Goal: Task Accomplishment & Management: Use online tool/utility

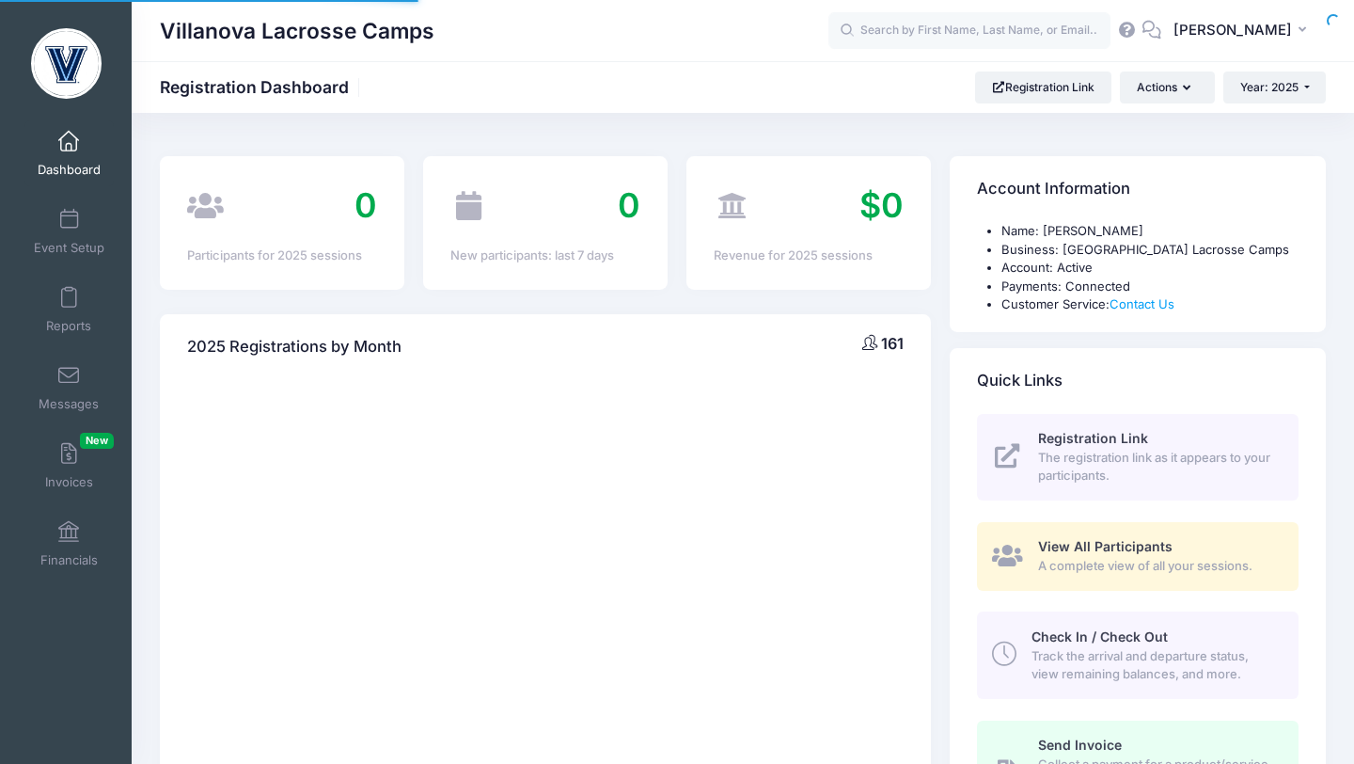
select select
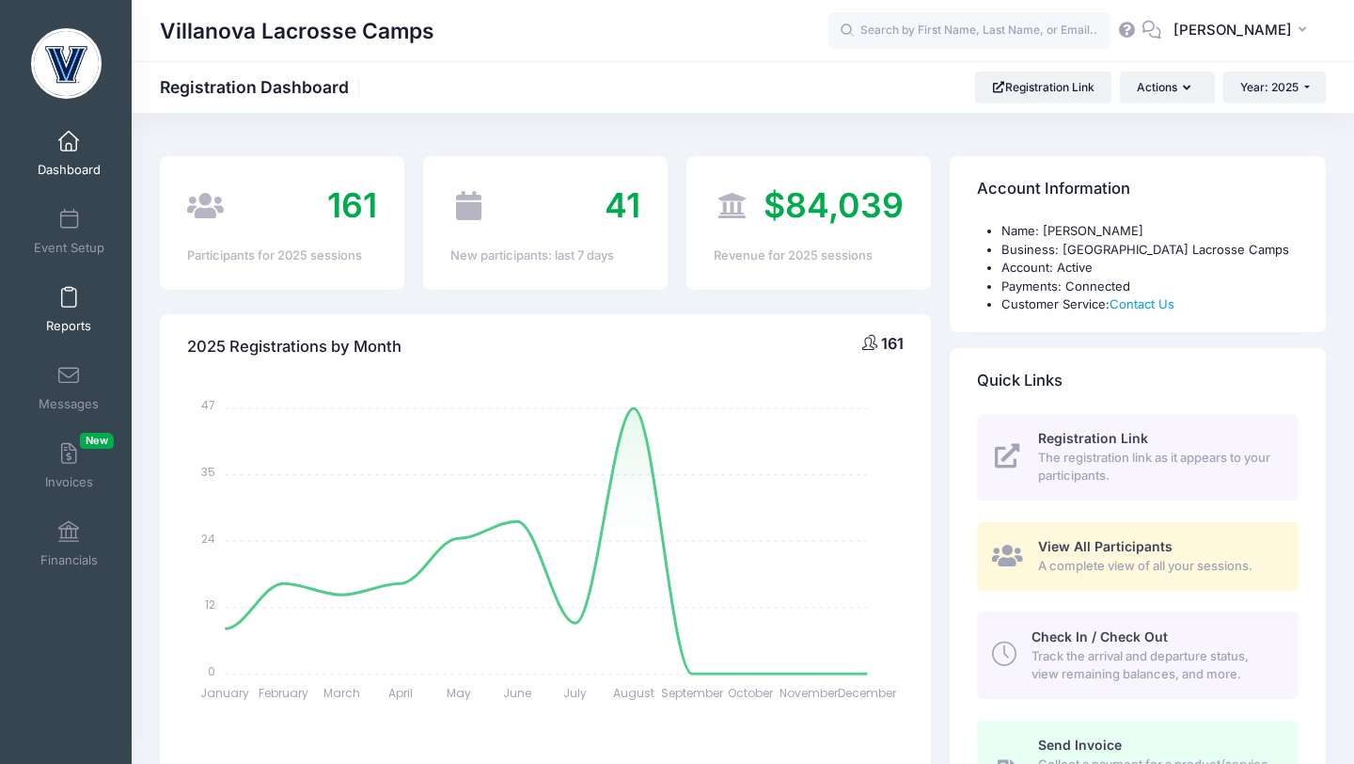
click at [69, 297] on span at bounding box center [69, 298] width 0 height 21
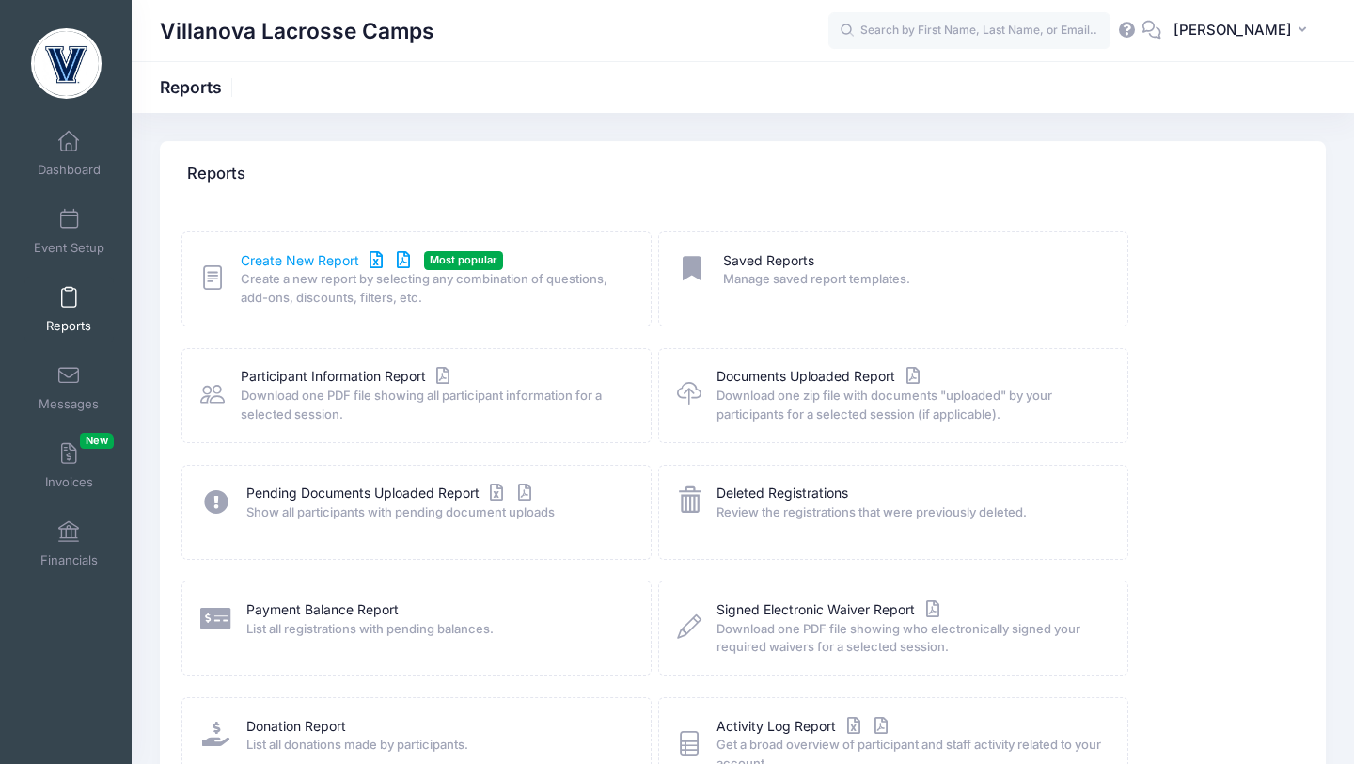
click at [290, 263] on link "Create New Report" at bounding box center [328, 261] width 175 height 20
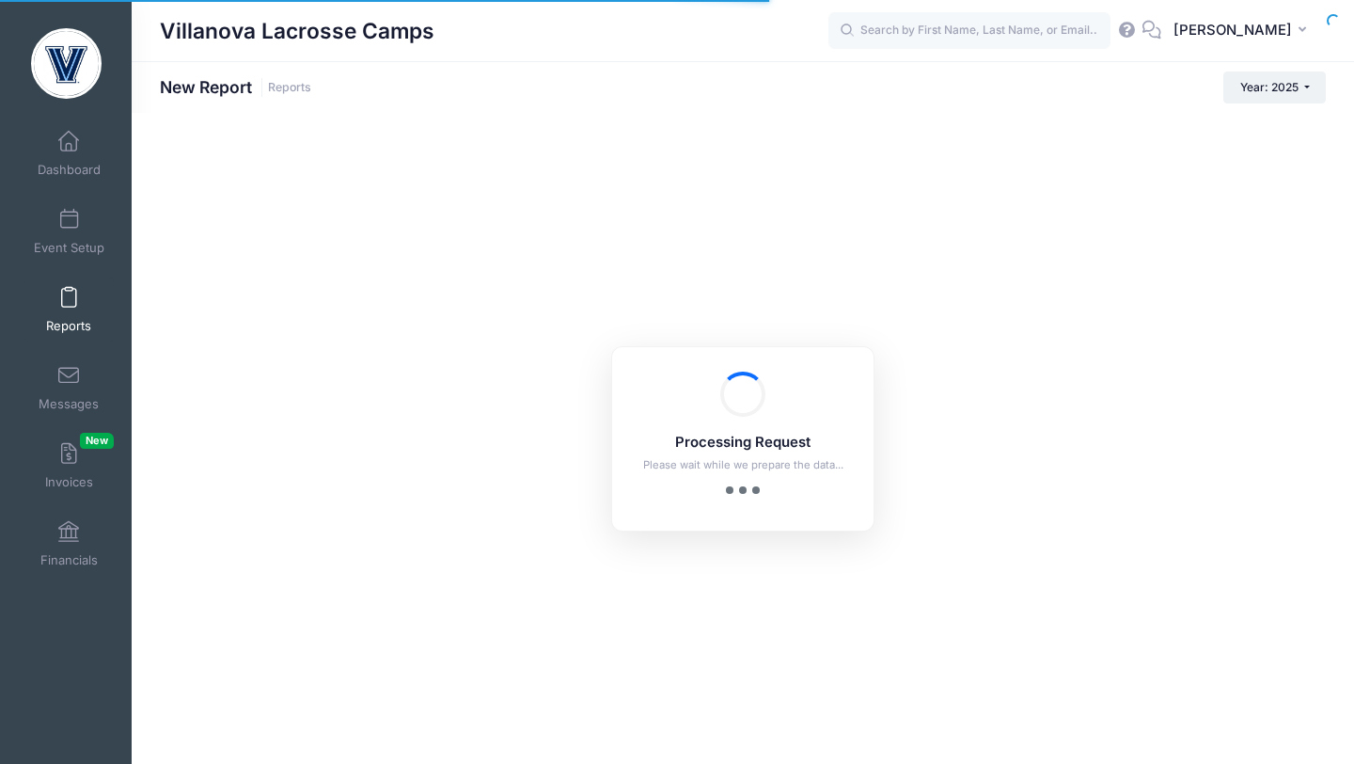
checkbox input "true"
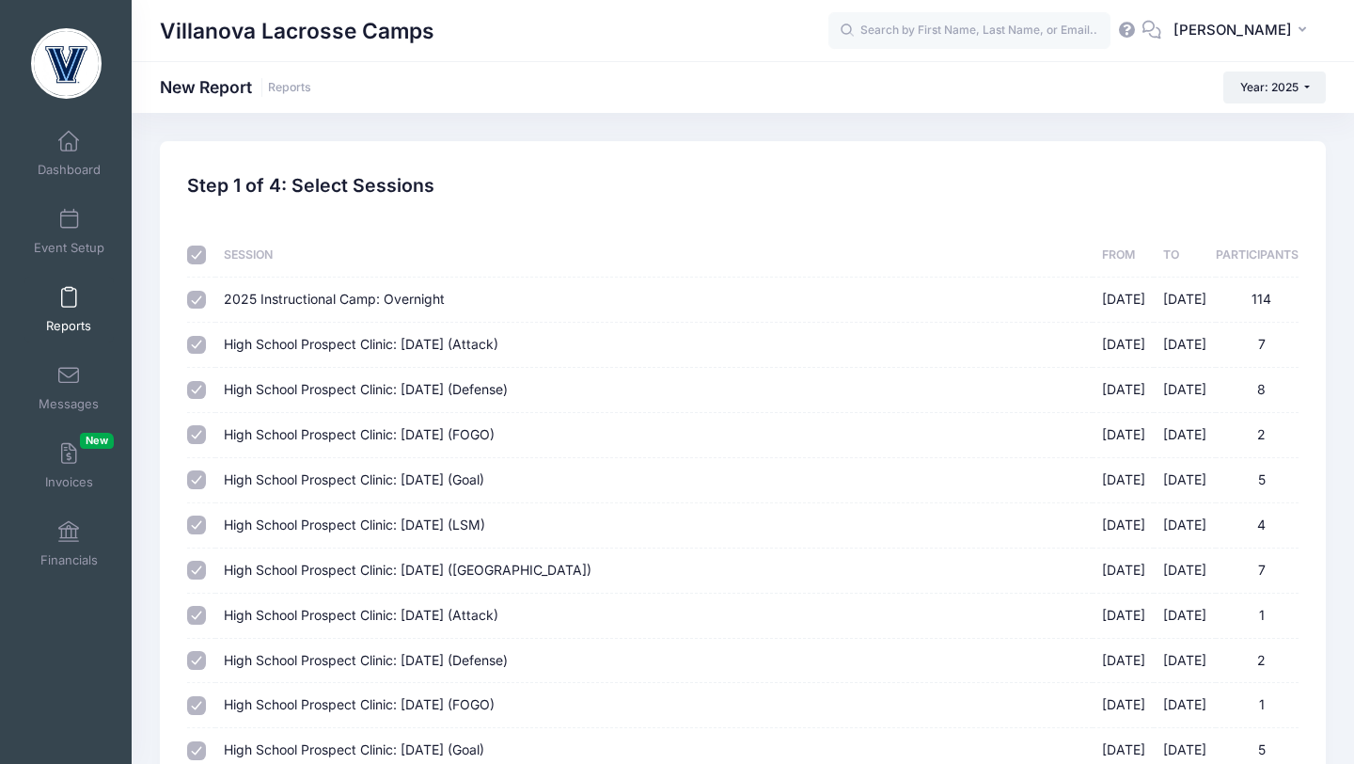
click at [201, 307] on input "2025 Instructional Camp: Overnight 07/18/2025 - 07/20/2025 114" at bounding box center [196, 300] width 19 height 19
checkbox input "false"
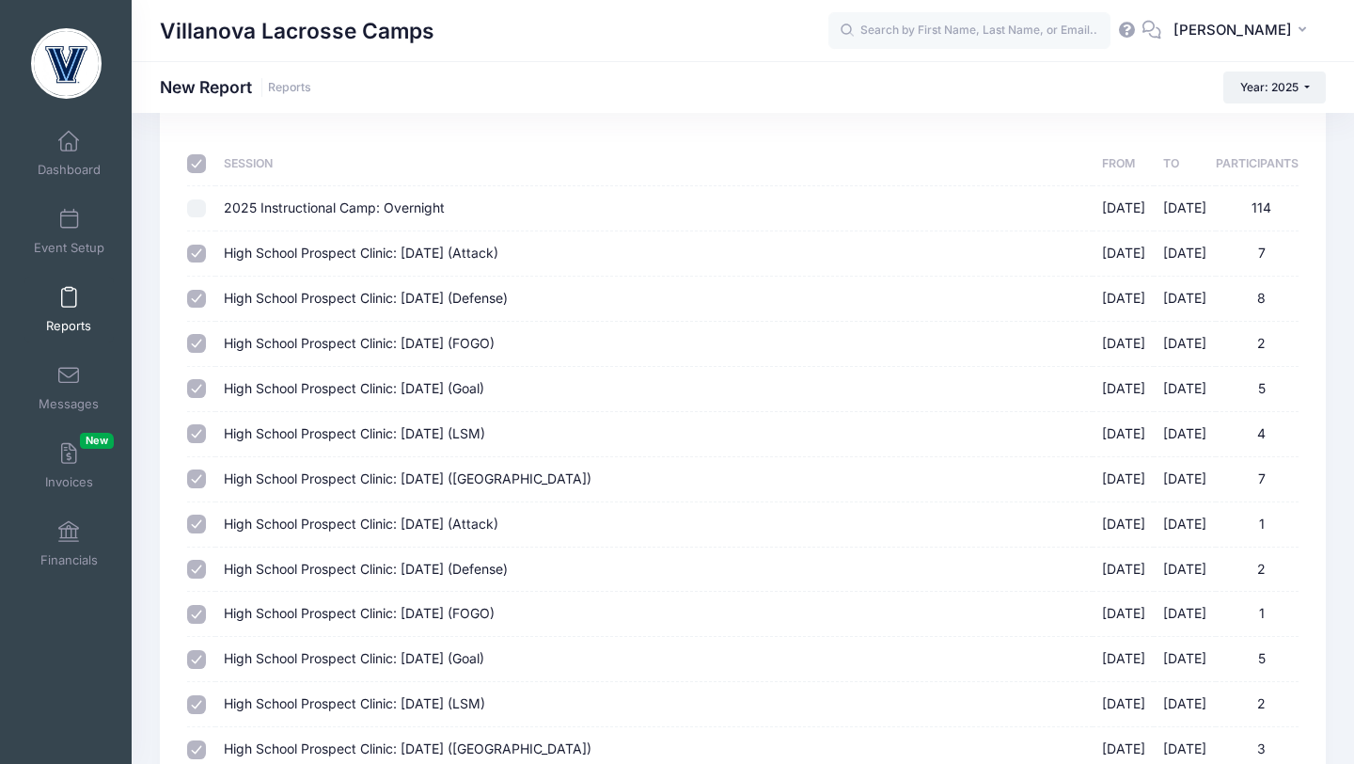
scroll to position [289, 0]
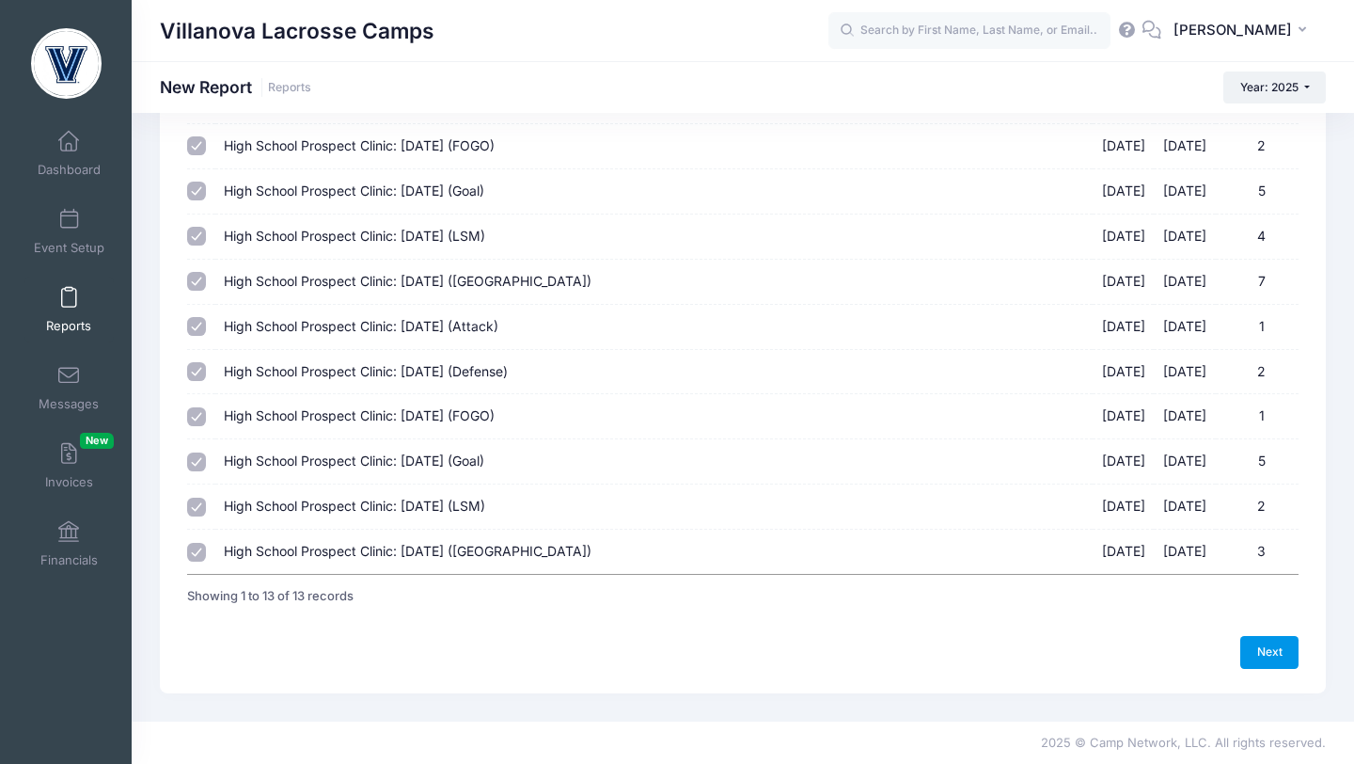
click at [1268, 648] on link "Next" at bounding box center [1270, 652] width 58 height 32
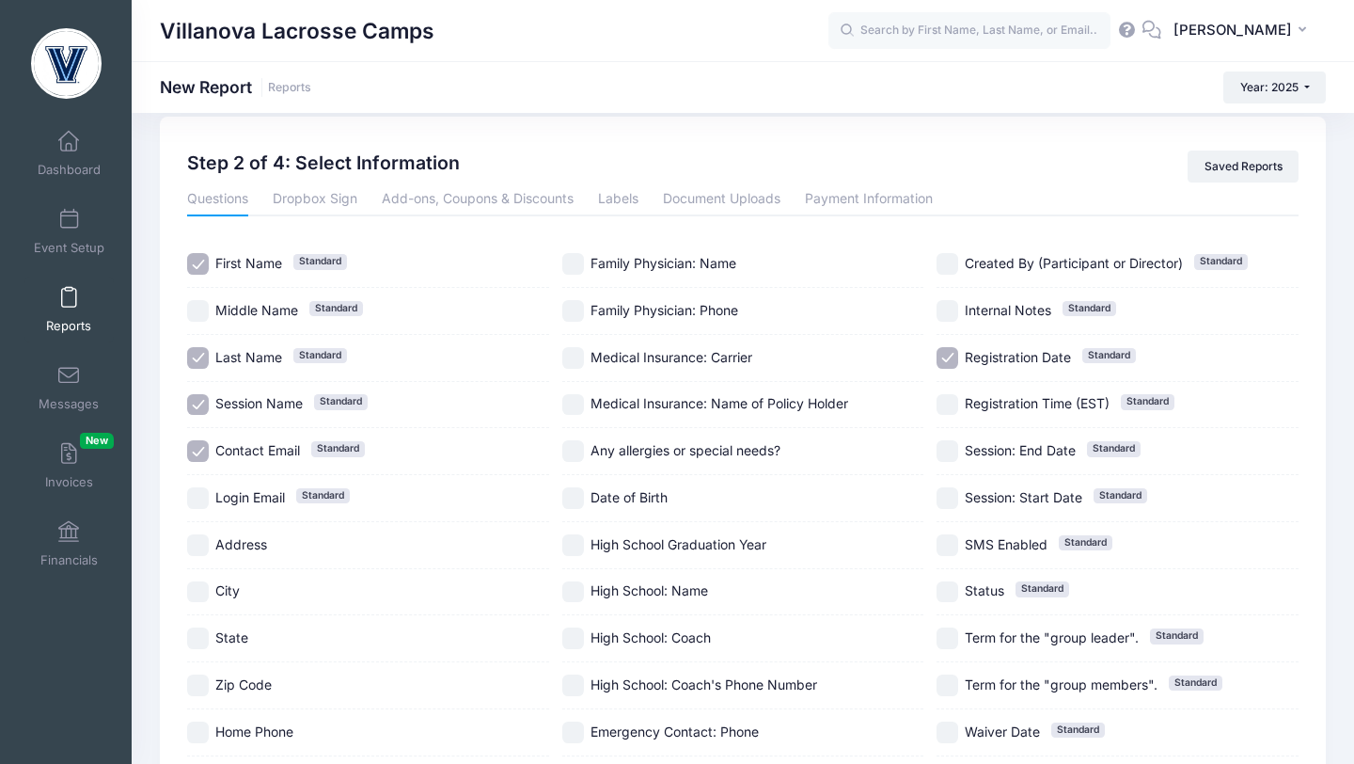
scroll to position [27, 0]
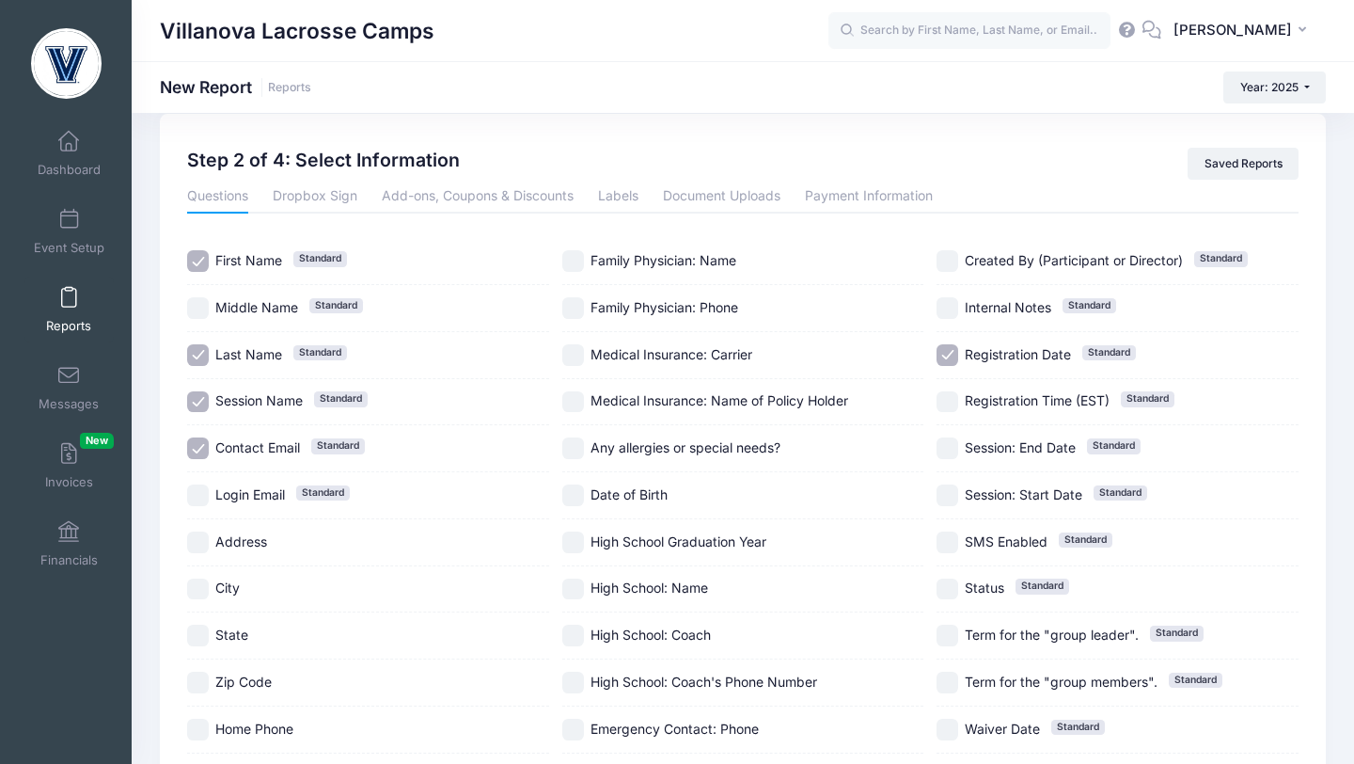
click at [959, 346] on label "Registration Date Standard" at bounding box center [1118, 355] width 362 height 22
checkbox input "false"
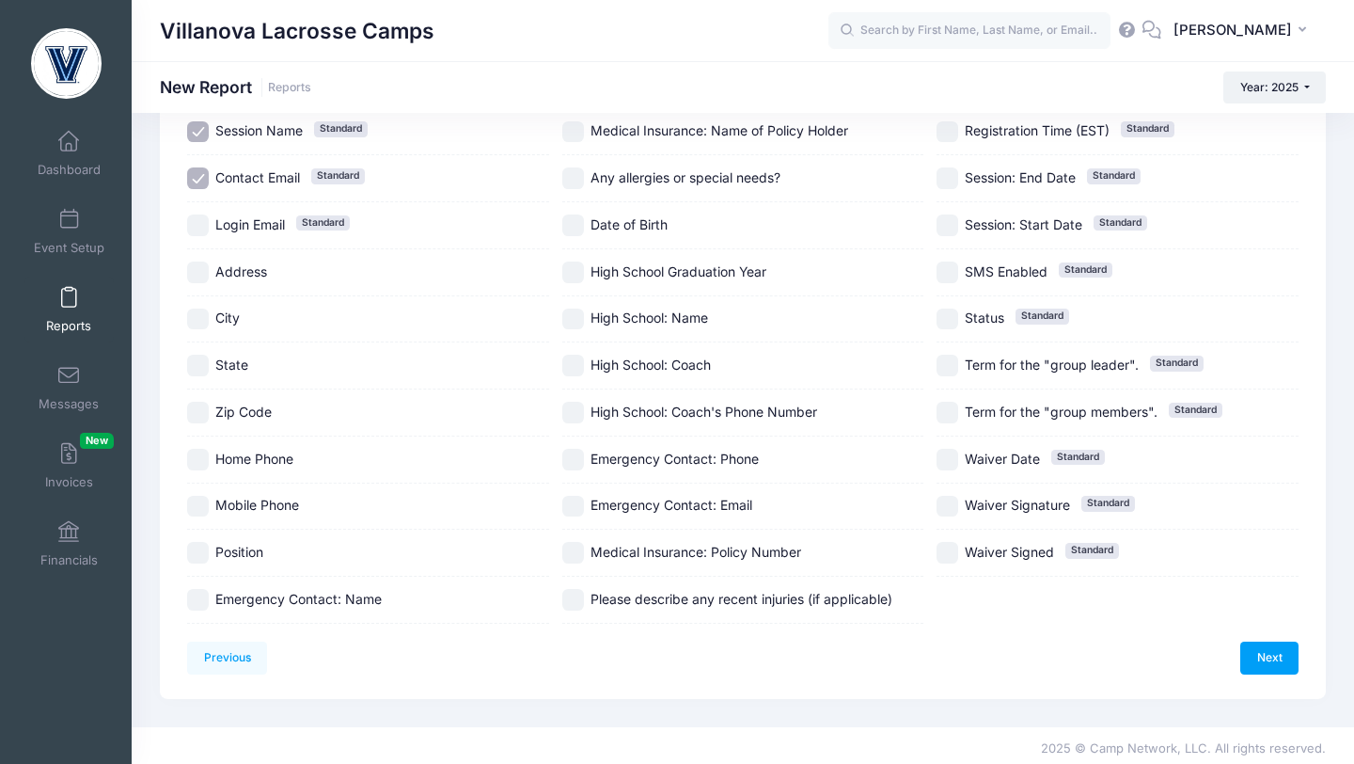
scroll to position [303, 0]
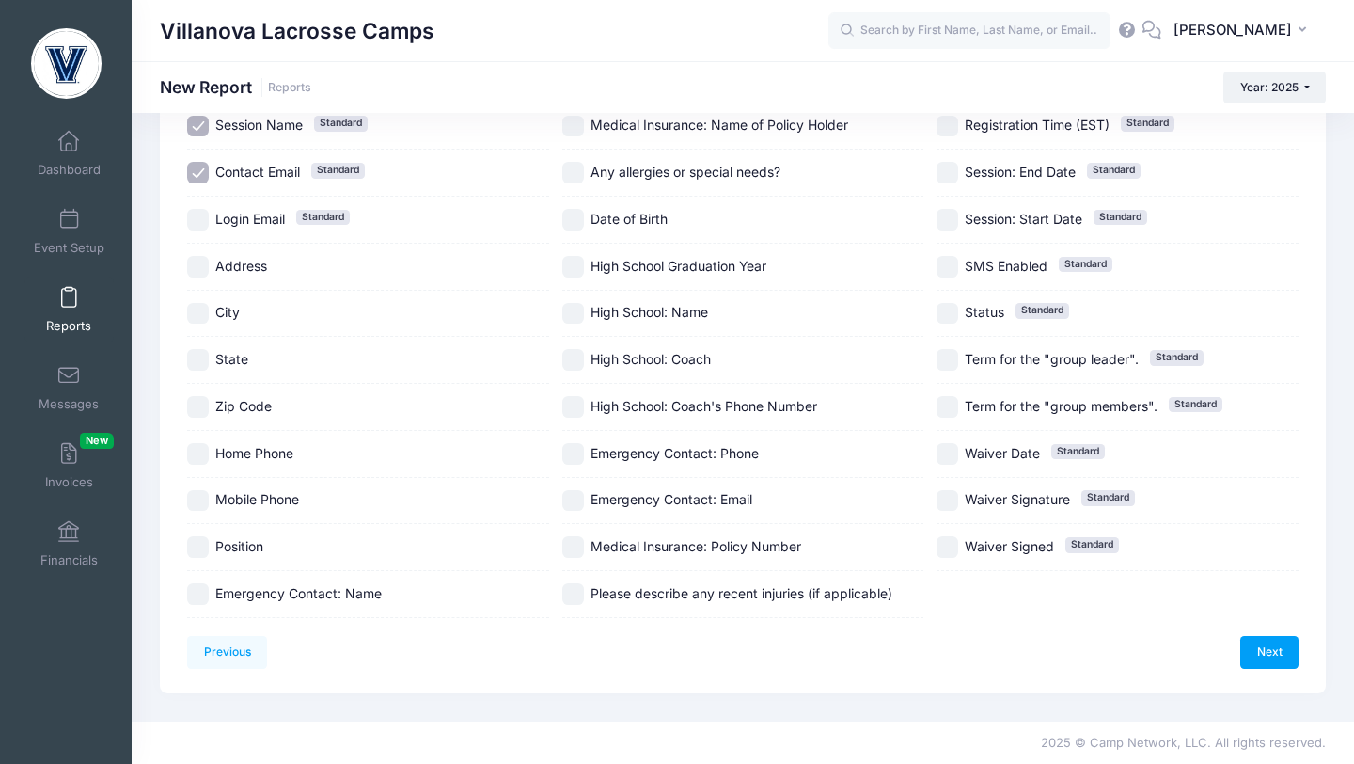
click at [207, 545] on input "Position" at bounding box center [198, 547] width 22 height 22
checkbox input "true"
click at [572, 309] on input "High School: Name" at bounding box center [573, 314] width 22 height 22
checkbox input "true"
click at [569, 266] on input "High School Graduation Year" at bounding box center [573, 267] width 22 height 22
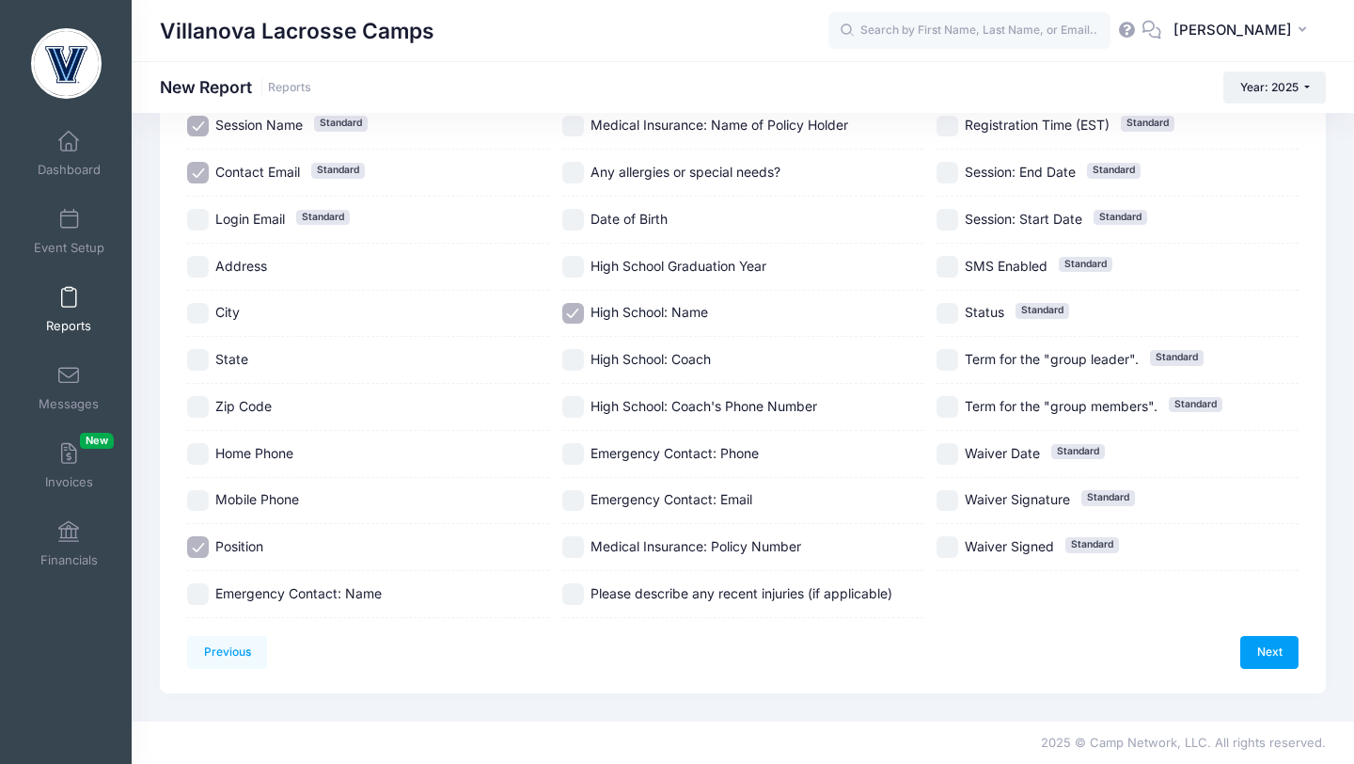
checkbox input "true"
click at [1276, 648] on link "Next" at bounding box center [1270, 652] width 58 height 32
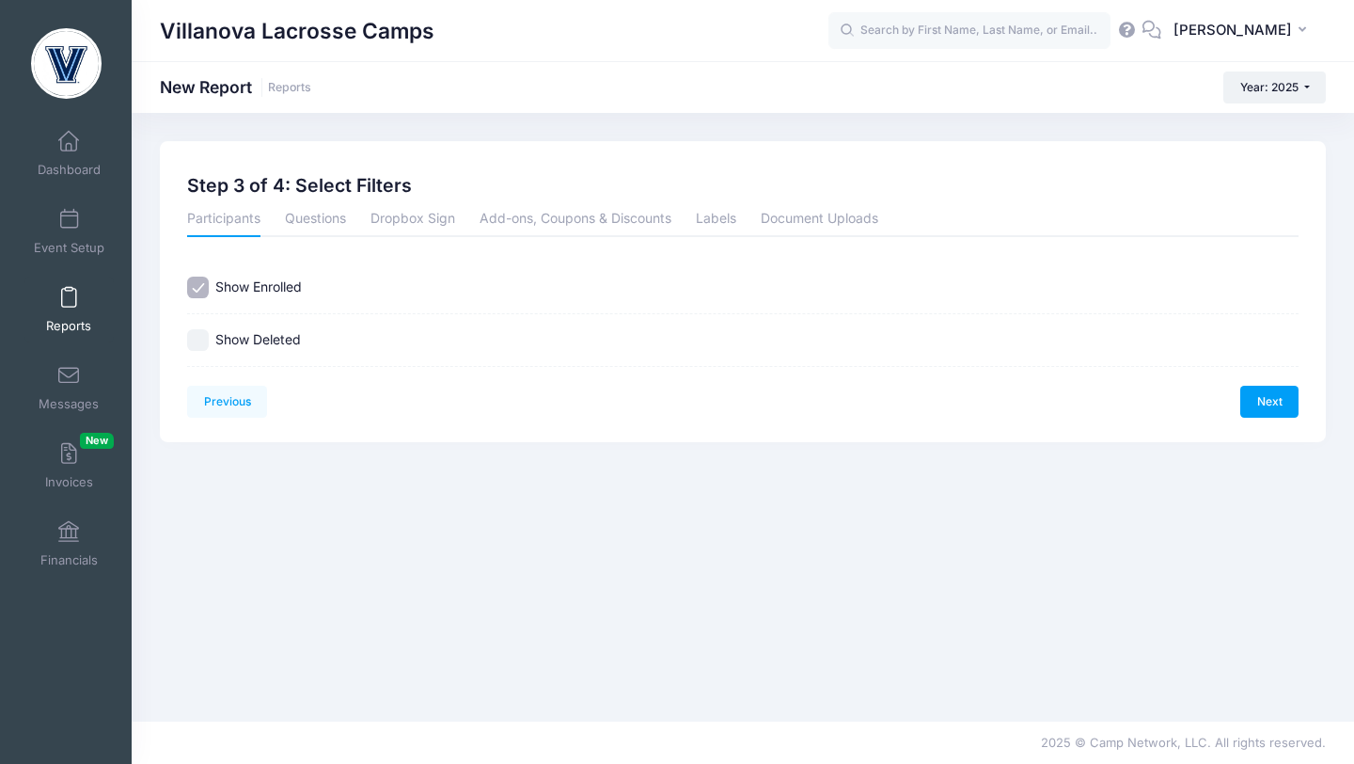
scroll to position [0, 0]
click at [1260, 403] on link "Next" at bounding box center [1270, 402] width 58 height 32
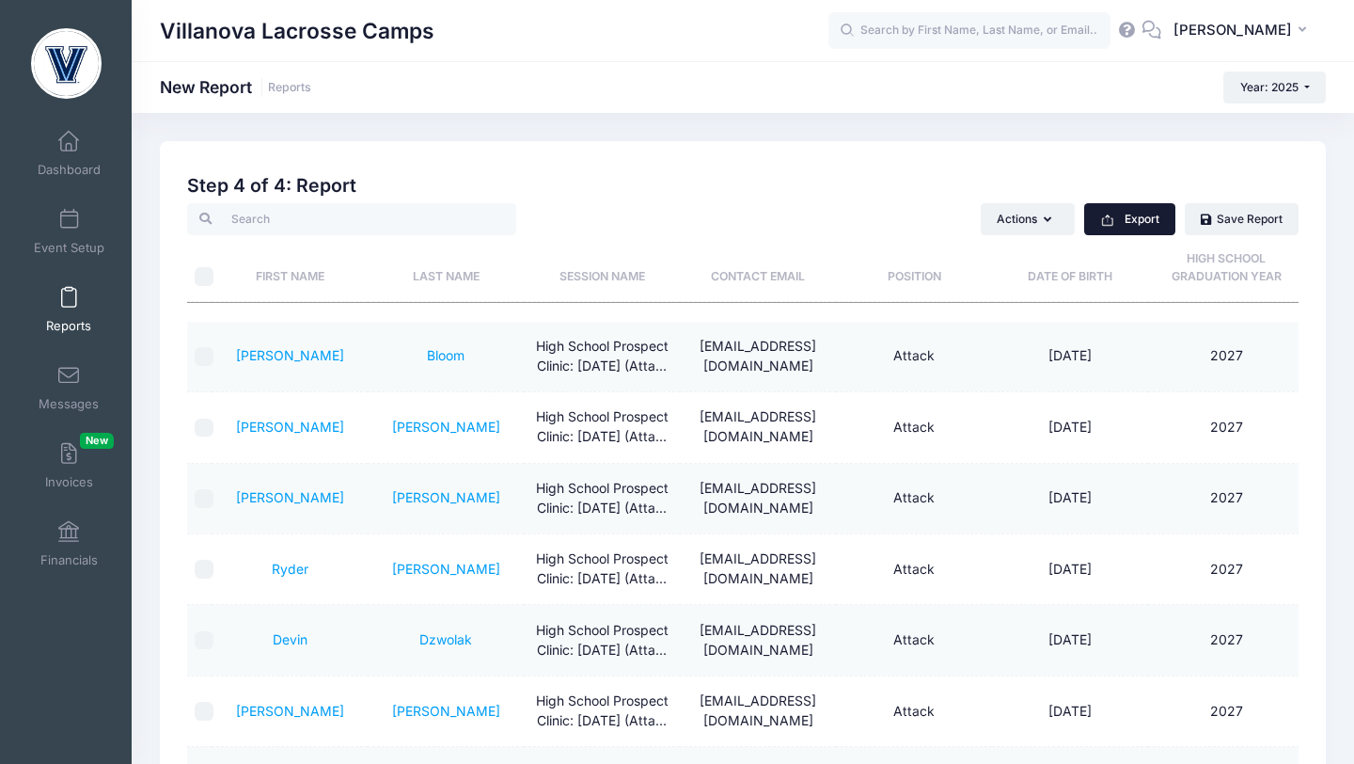
click at [1130, 223] on button "Export" at bounding box center [1129, 219] width 91 height 32
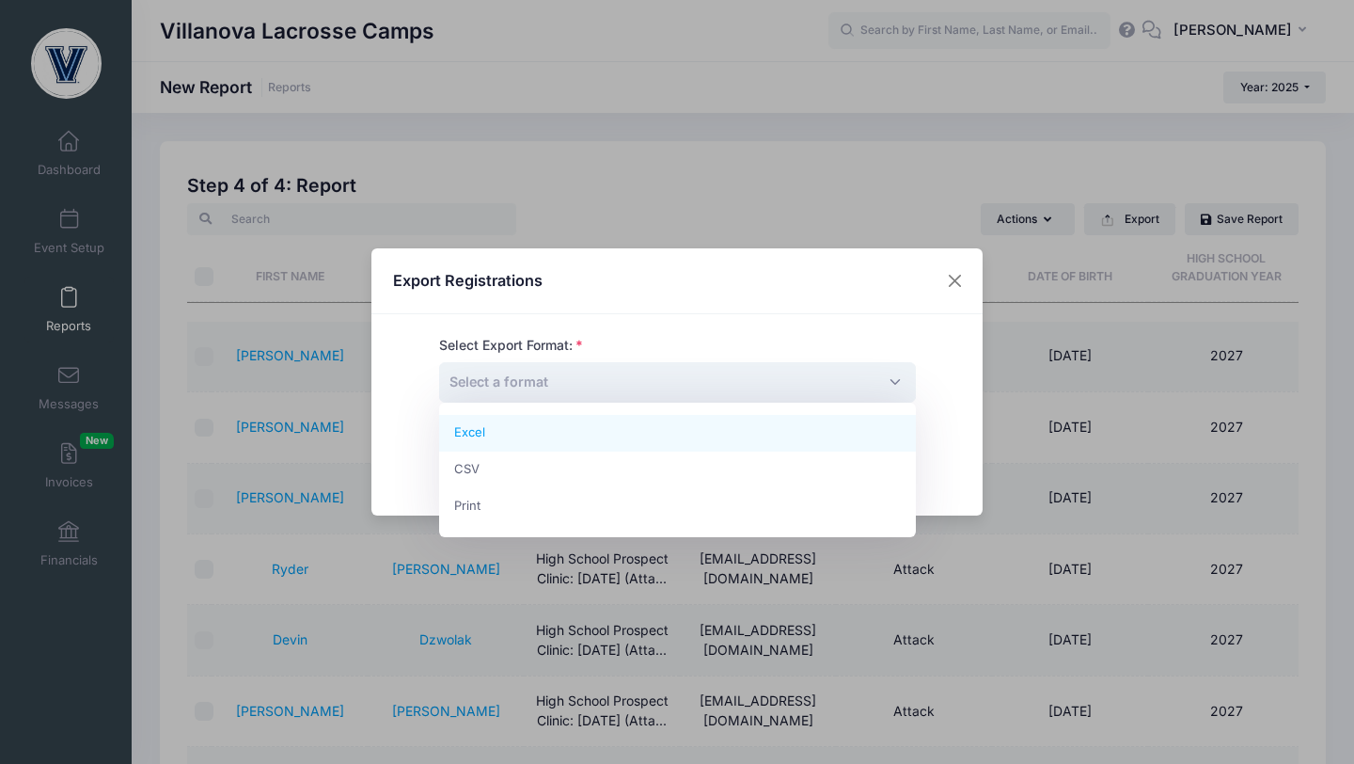
click at [855, 382] on span "Select a format" at bounding box center [677, 382] width 477 height 40
select select "excel"
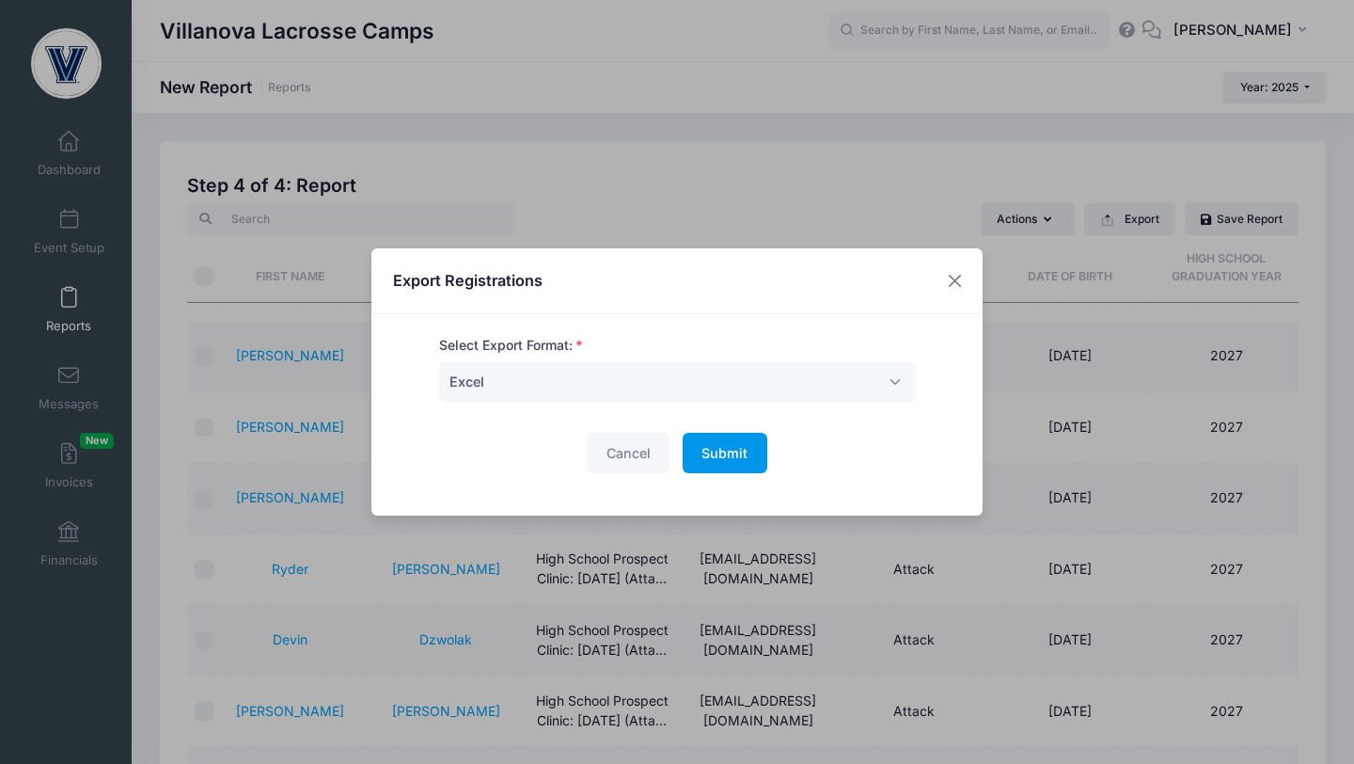
click at [741, 452] on span "Submit" at bounding box center [725, 453] width 46 height 16
